Goal: Information Seeking & Learning: Understand process/instructions

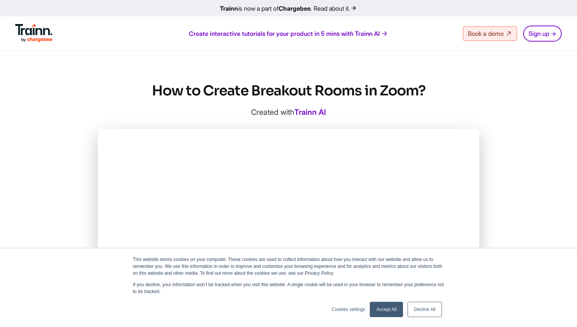
click at [385, 309] on link "Accept All" at bounding box center [386, 309] width 33 height 15
